Goal: Task Accomplishment & Management: Manage account settings

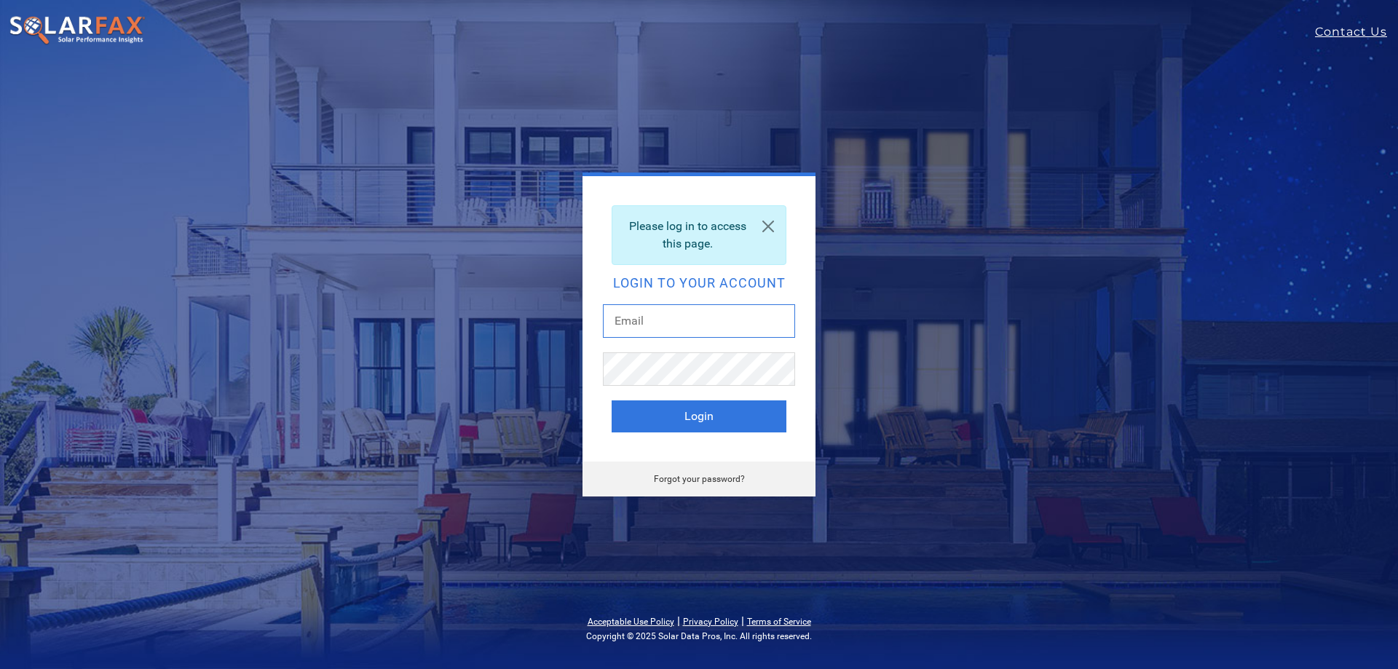
click at [675, 311] on input "text" at bounding box center [699, 320] width 192 height 33
type input "[PERSON_NAME][EMAIL_ADDRESS][PERSON_NAME][DOMAIN_NAME]"
click at [612, 400] on button "Login" at bounding box center [699, 416] width 175 height 32
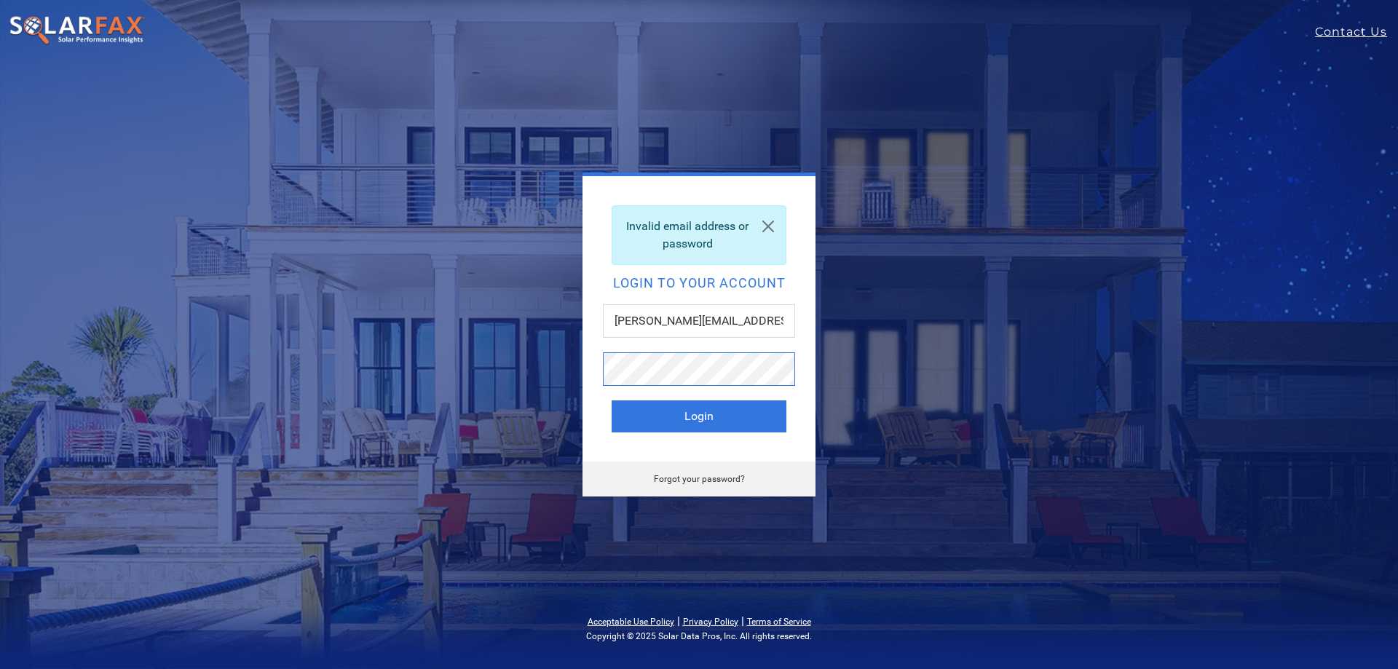
click at [612, 400] on button "Login" at bounding box center [699, 416] width 175 height 32
click at [655, 323] on input "text" at bounding box center [699, 320] width 192 height 33
type input "[PERSON_NAME][EMAIL_ADDRESS][PERSON_NAME][DOMAIN_NAME]"
click at [612, 400] on button "Login" at bounding box center [699, 416] width 175 height 32
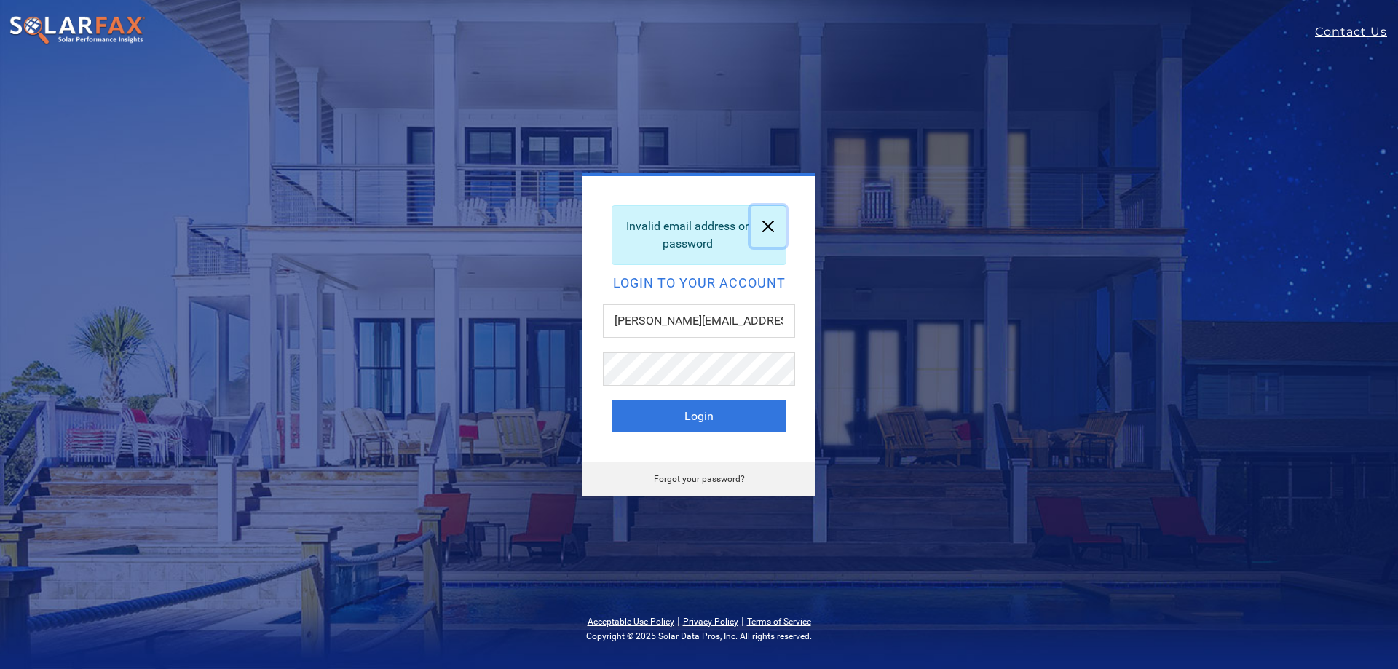
click at [769, 228] on link at bounding box center [768, 226] width 35 height 41
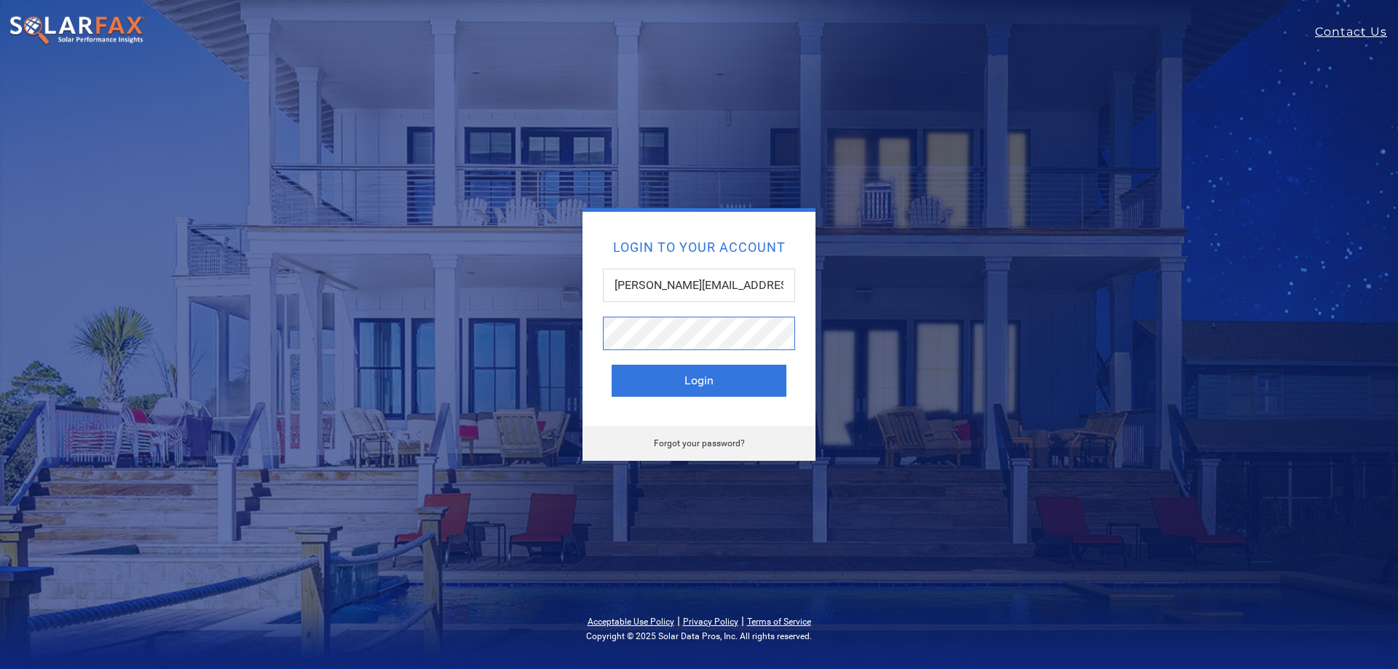
click at [612, 365] on button "Login" at bounding box center [699, 381] width 175 height 32
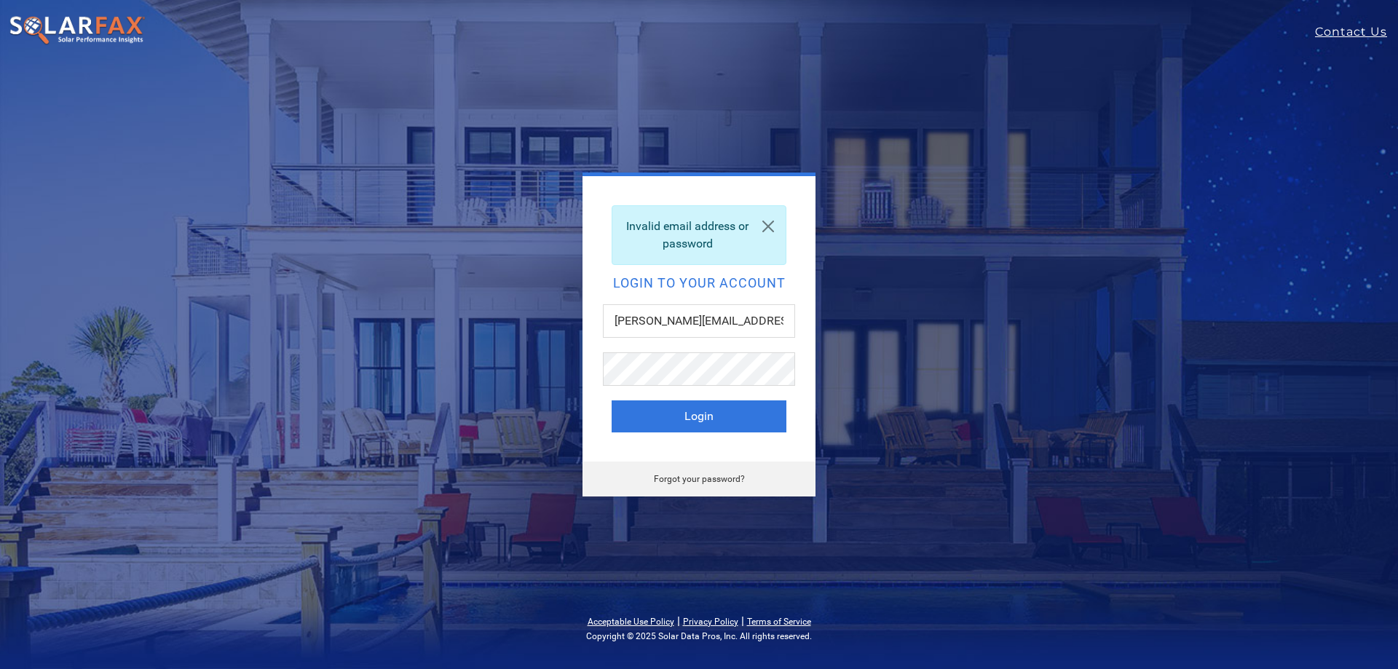
drag, startPoint x: 728, startPoint y: 480, endPoint x: 723, endPoint y: 472, distance: 9.5
click at [727, 479] on link "Forgot your password?" at bounding box center [699, 479] width 91 height 10
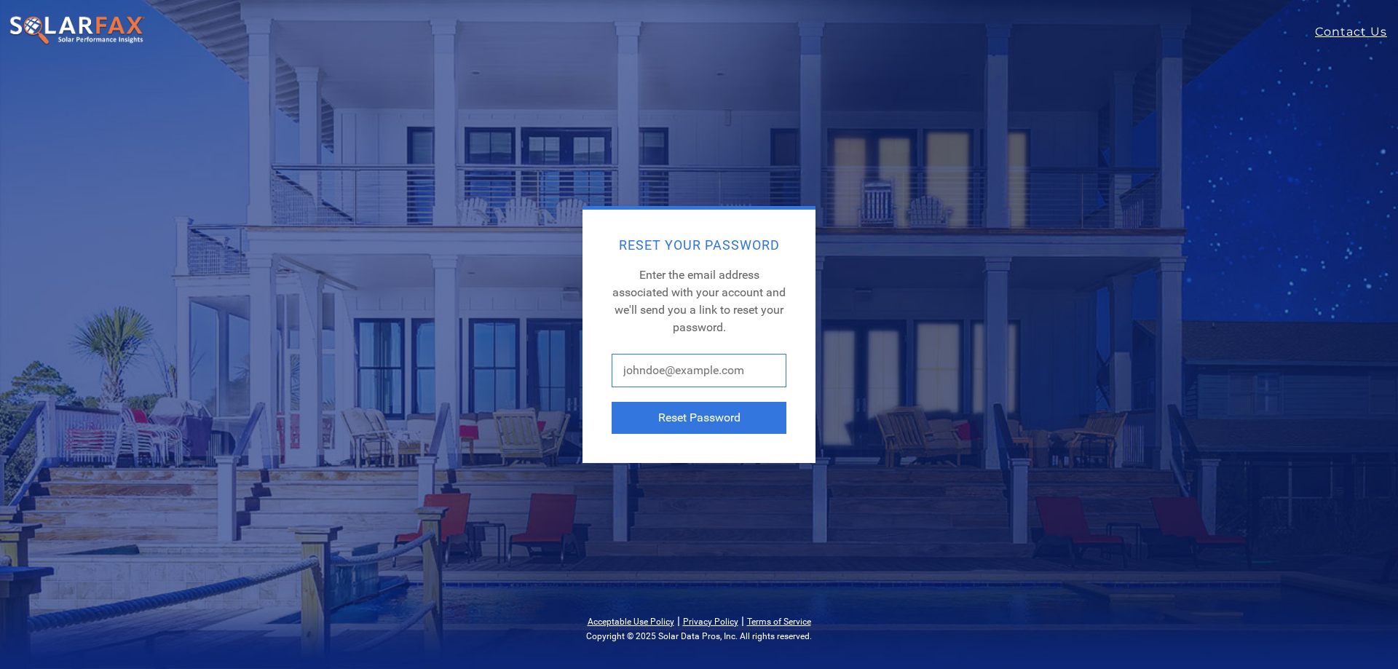
click at [721, 357] on input "text" at bounding box center [699, 370] width 175 height 33
type input "[PERSON_NAME][EMAIL_ADDRESS][PERSON_NAME][DOMAIN_NAME]"
click at [737, 422] on button "Reset Password" at bounding box center [699, 418] width 175 height 32
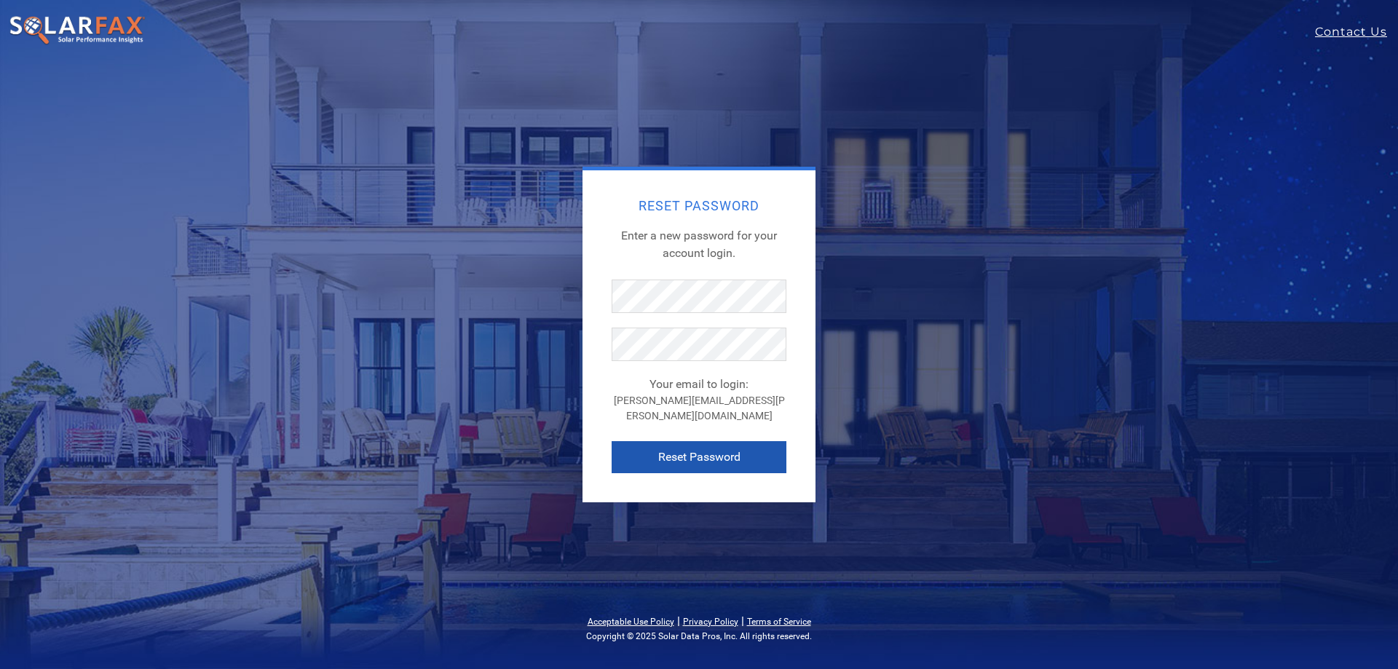
click at [705, 456] on button "Reset Password" at bounding box center [699, 457] width 175 height 32
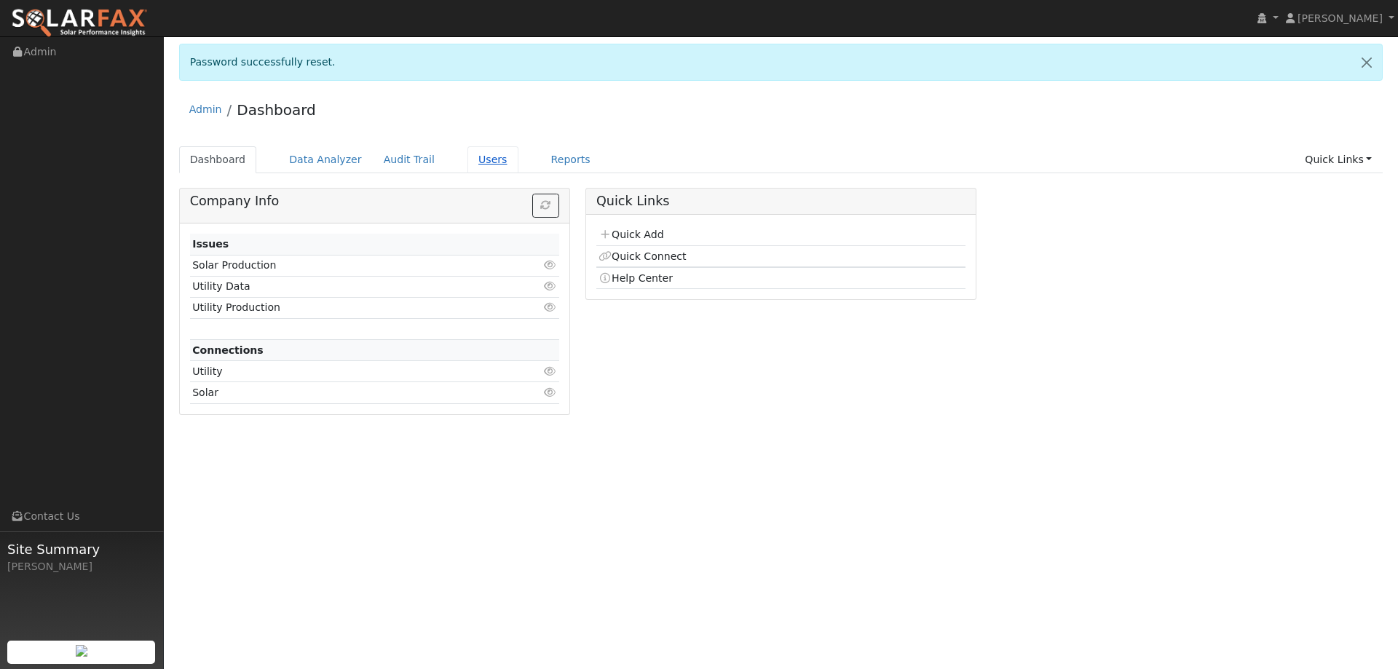
click at [475, 165] on link "Users" at bounding box center [492, 159] width 51 height 27
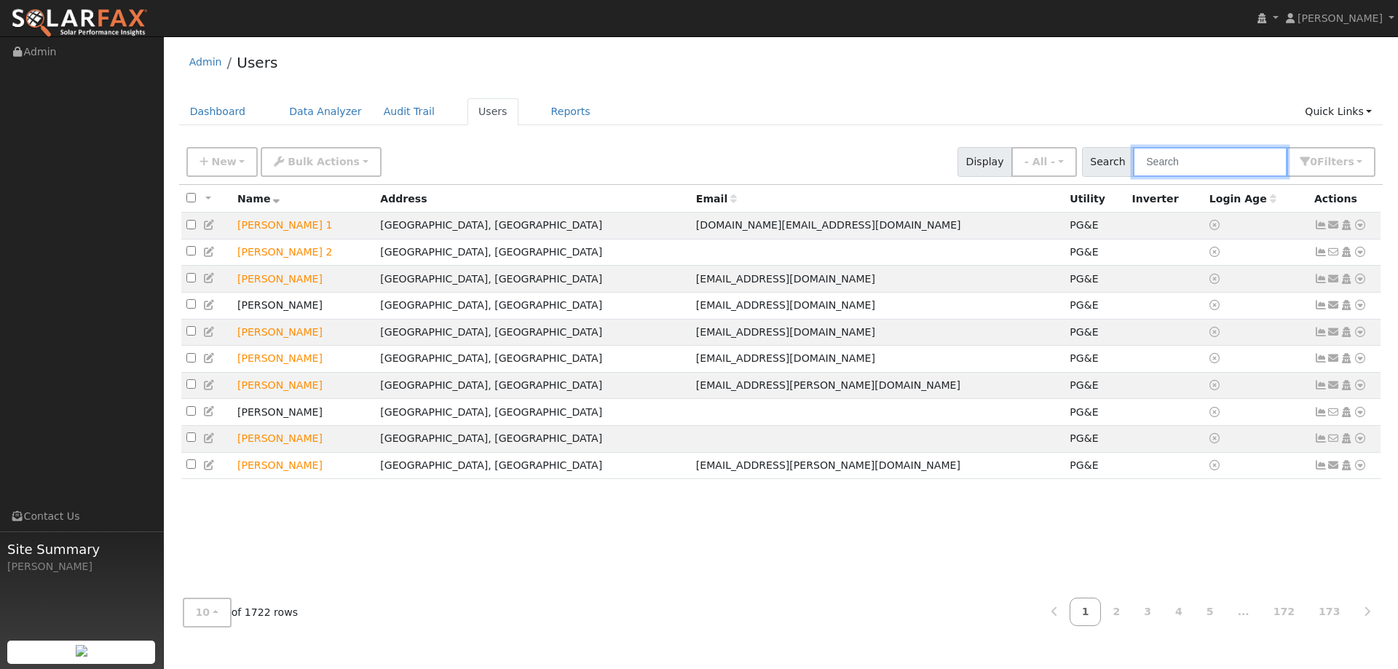
click at [1187, 162] on input "text" at bounding box center [1210, 162] width 154 height 30
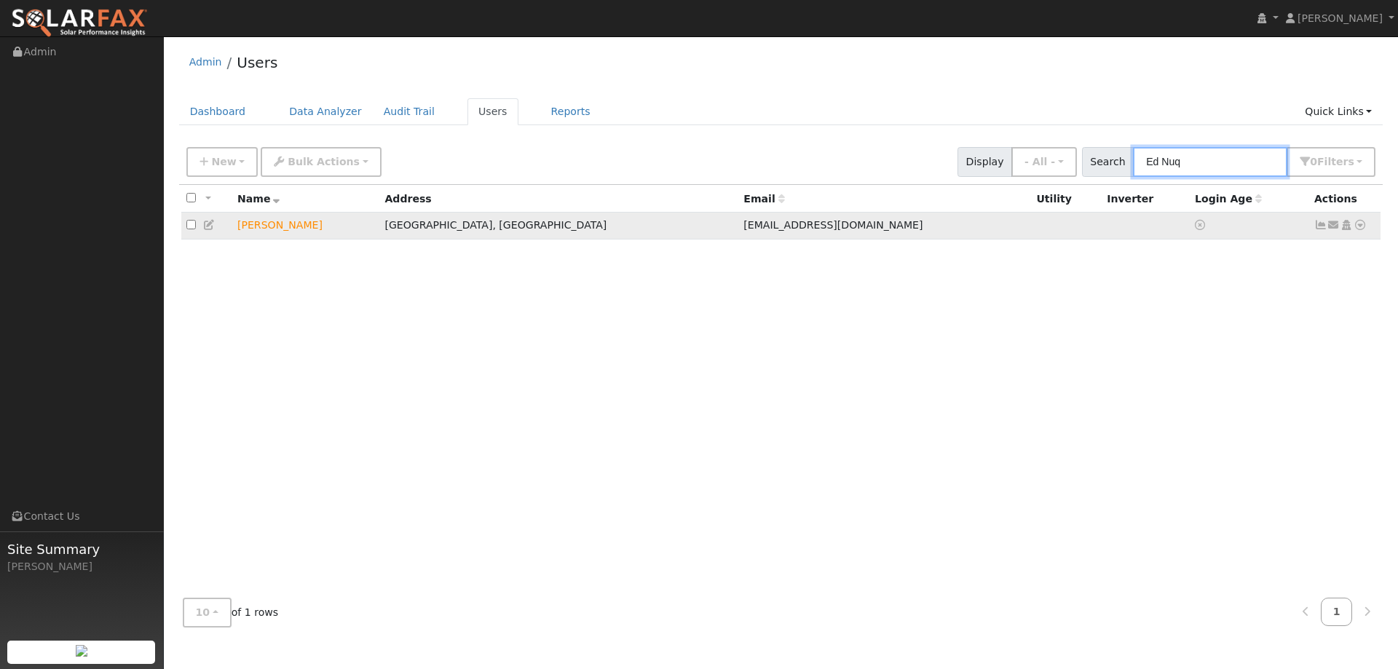
type input "Ed Nuq"
click at [1356, 226] on icon at bounding box center [1359, 225] width 13 height 10
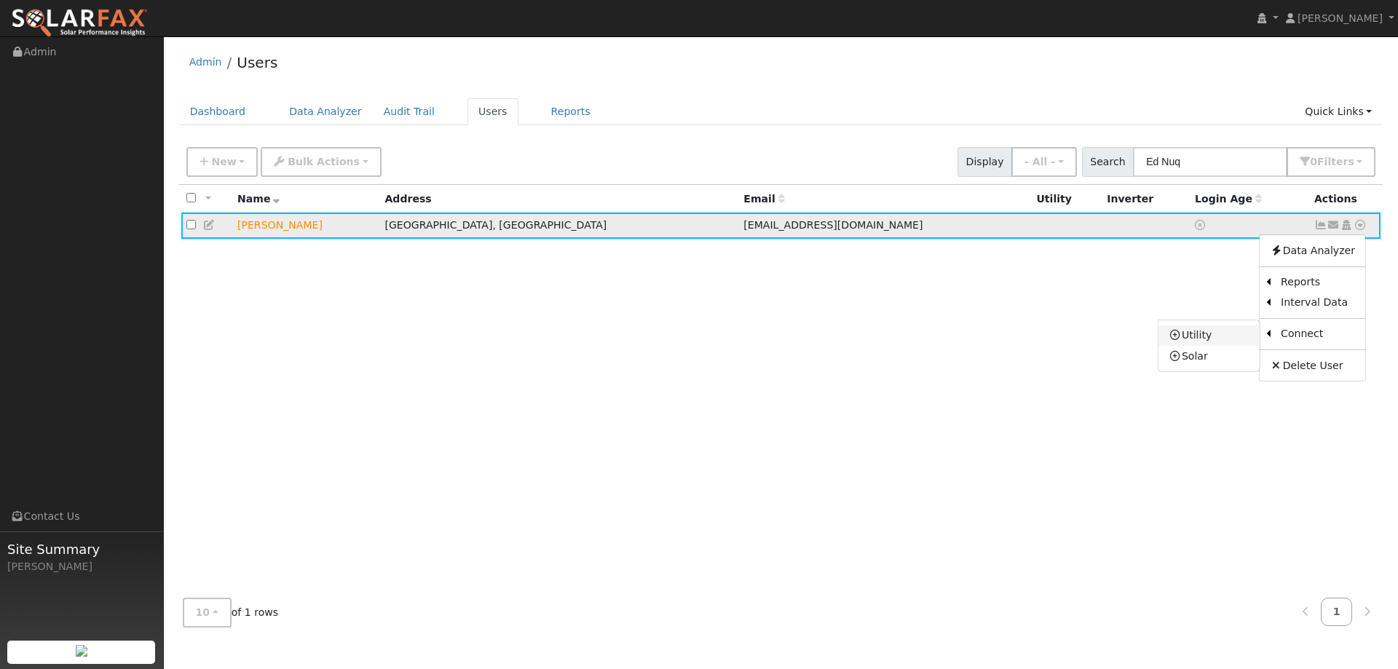
click at [1221, 337] on link "Utility" at bounding box center [1208, 335] width 101 height 20
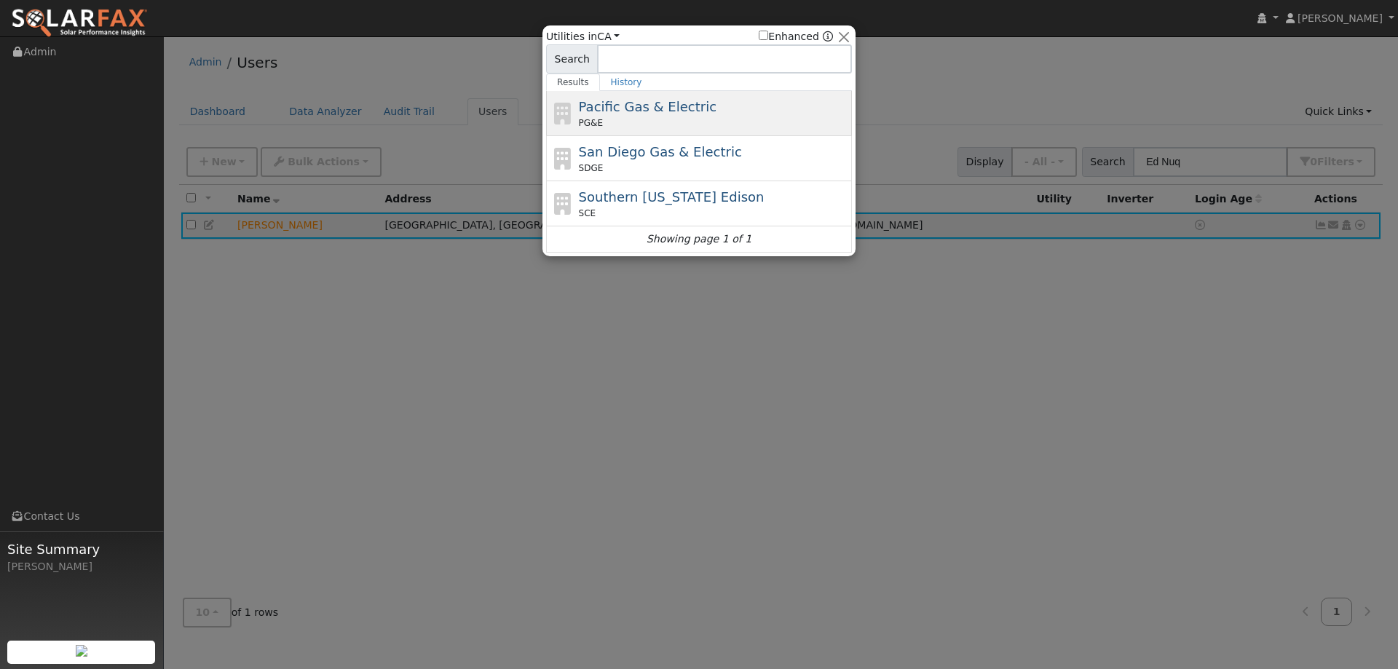
click at [703, 108] on div "Pacific Gas & Electric PG&E" at bounding box center [714, 113] width 270 height 33
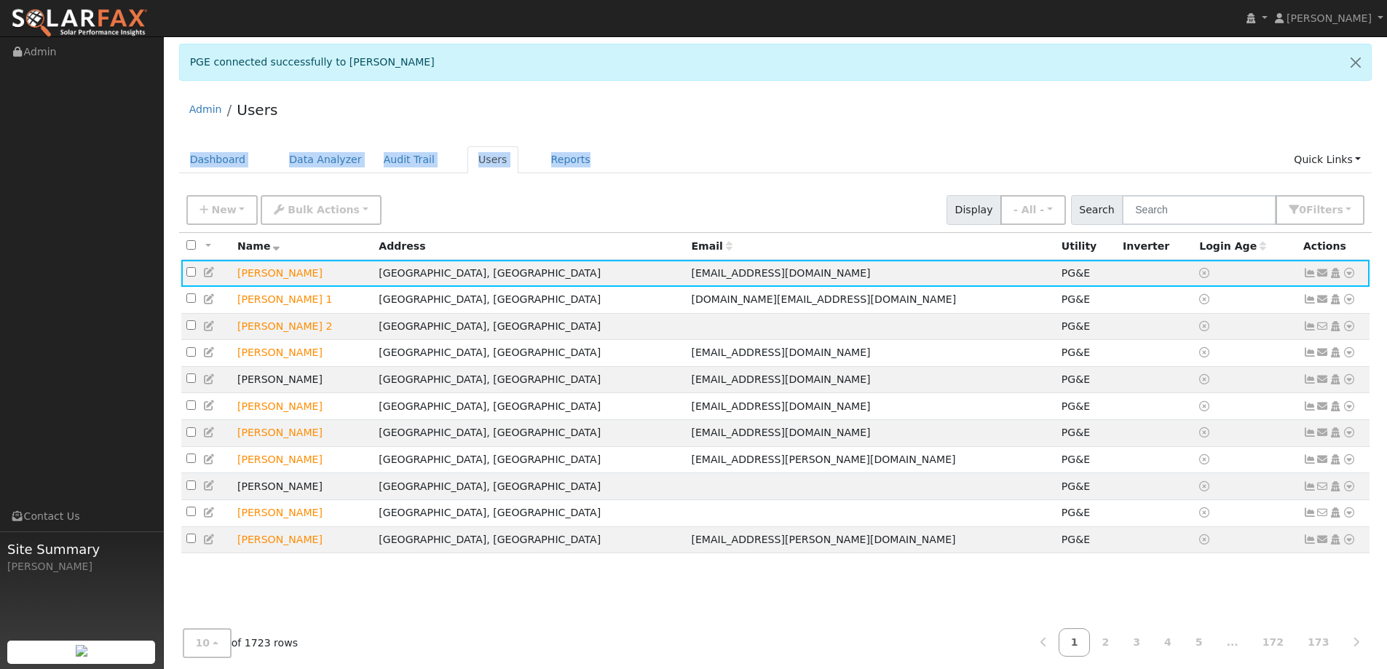
drag, startPoint x: 748, startPoint y: 132, endPoint x: 737, endPoint y: 128, distance: 10.8
click at [737, 128] on div "Admin Users Dashboard Data Analyzer Audit Trail Users Reports Quick Links Quick…" at bounding box center [775, 388] width 1208 height 595
click at [796, 147] on ul "Dashboard Data Analyzer Audit Trail Users Reports Quick Links Quick Add Quick C…" at bounding box center [775, 159] width 1193 height 27
click at [827, 233] on th "Email" at bounding box center [871, 246] width 370 height 27
click at [830, 135] on div "Admin Users" at bounding box center [775, 113] width 1193 height 44
